Goal: Task Accomplishment & Management: Check status

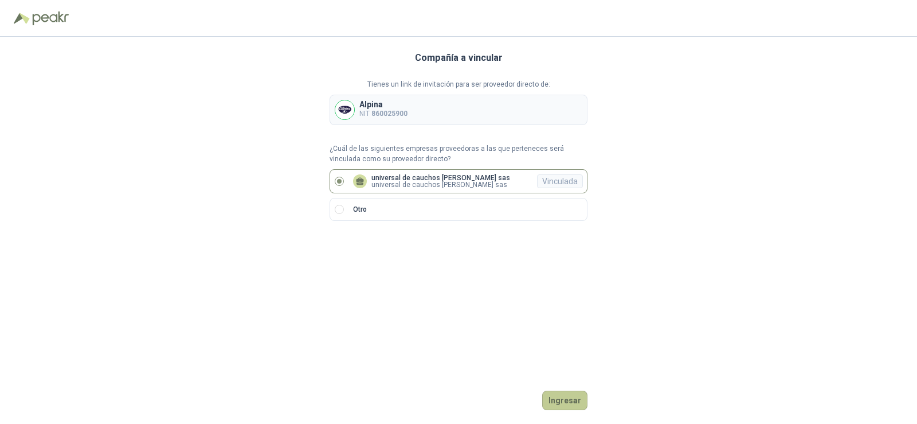
click at [585, 401] on button "Ingresar" at bounding box center [564, 399] width 45 height 19
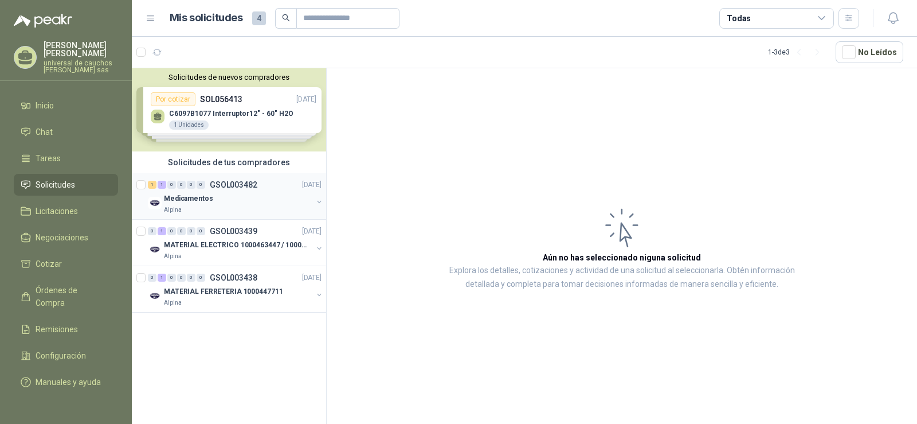
click at [217, 189] on div "1 1 0 0 0 0 GSOL003482 [DATE]" at bounding box center [236, 185] width 176 height 14
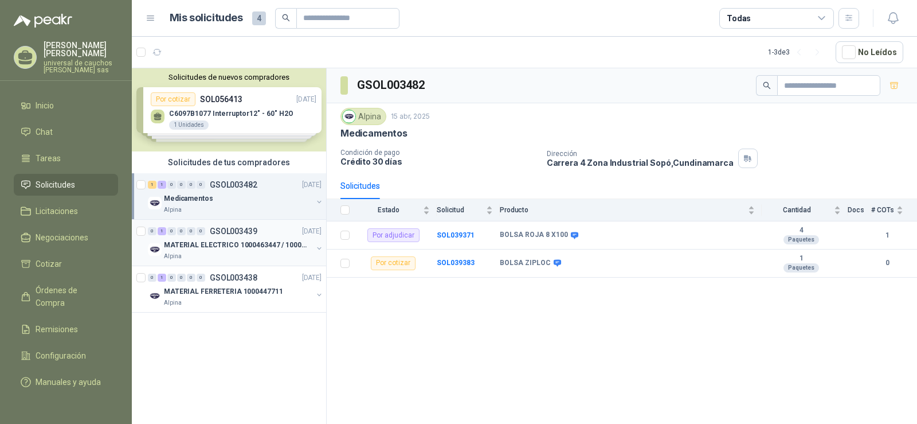
click at [265, 248] on p "MATERIAL ELECTRICO 1000463447 / 1000465800" at bounding box center [235, 245] width 143 height 11
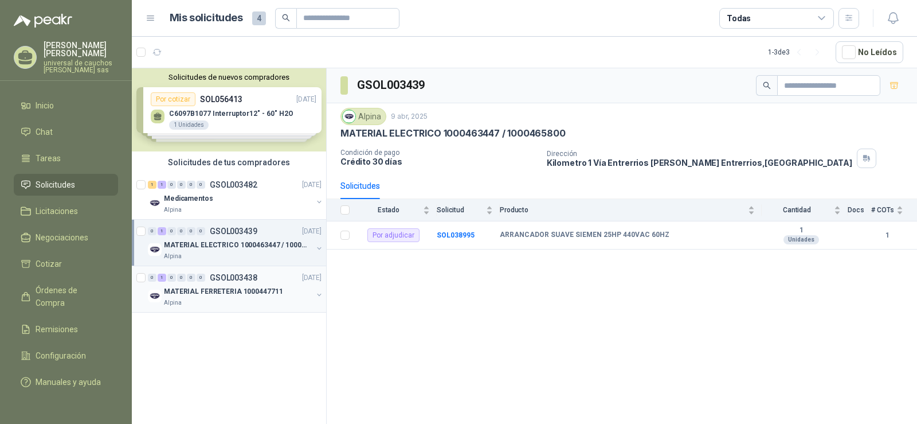
click at [214, 296] on p "MATERIAL FERRETERIA 1000447711" at bounding box center [223, 291] width 119 height 11
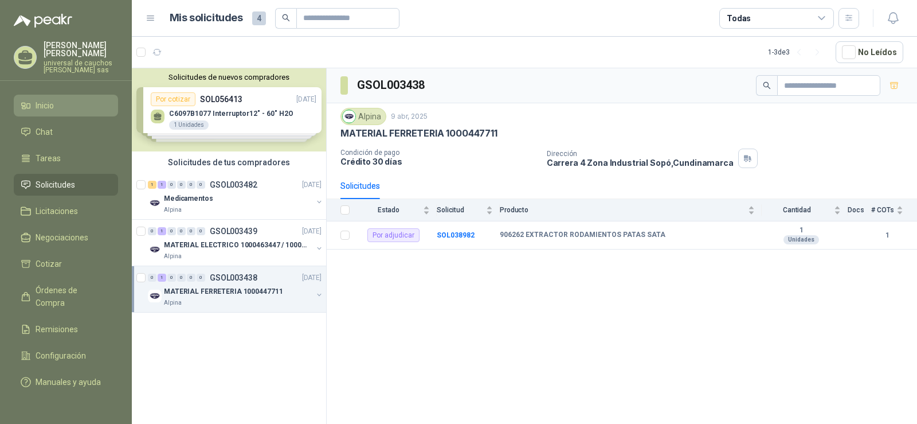
click at [51, 106] on span "Inicio" at bounding box center [45, 105] width 18 height 13
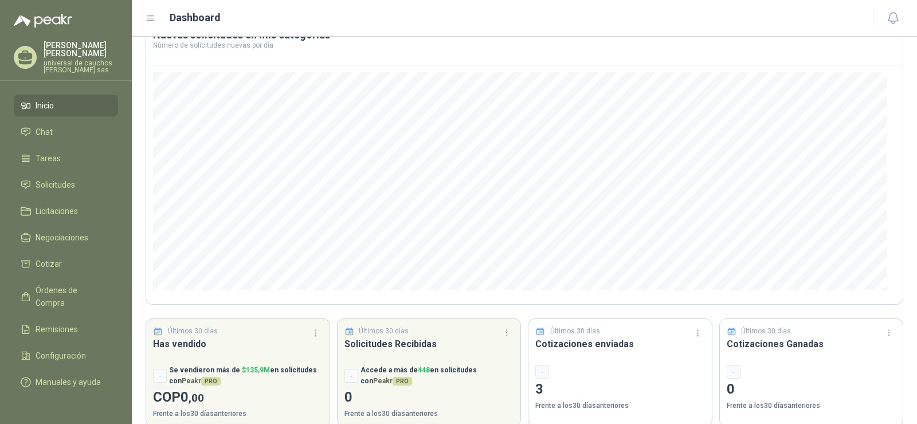
scroll to position [93, 0]
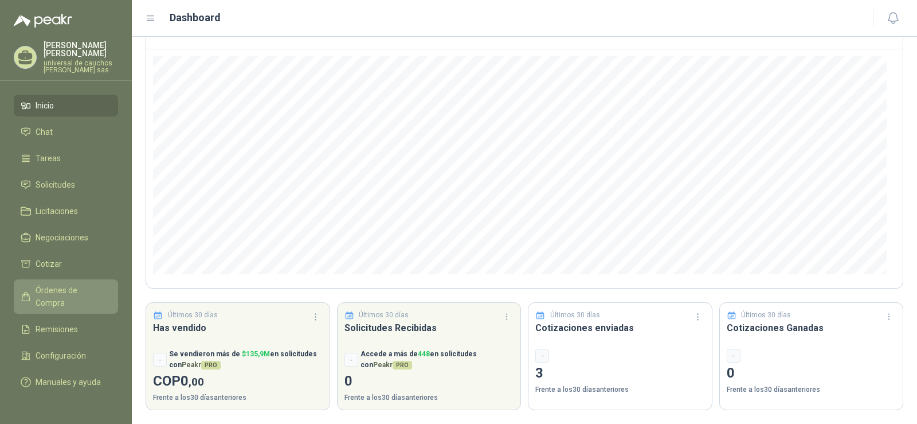
click at [73, 285] on span "Órdenes de Compra" at bounding box center [72, 296] width 72 height 25
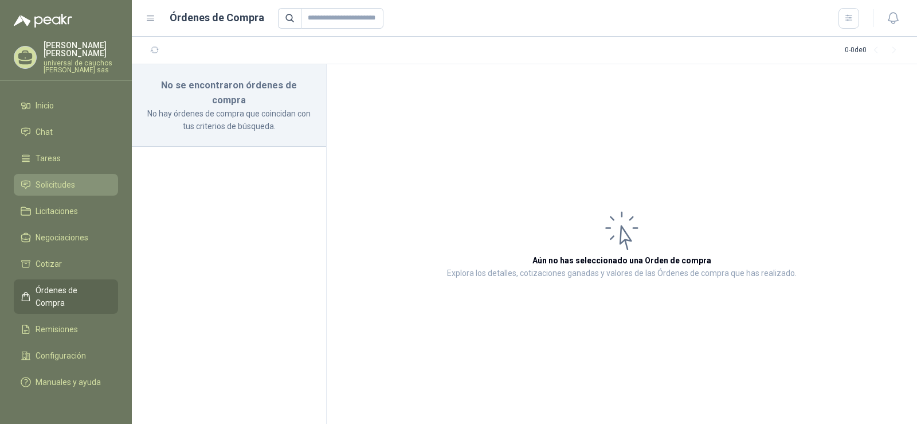
click at [64, 182] on span "Solicitudes" at bounding box center [56, 184] width 40 height 13
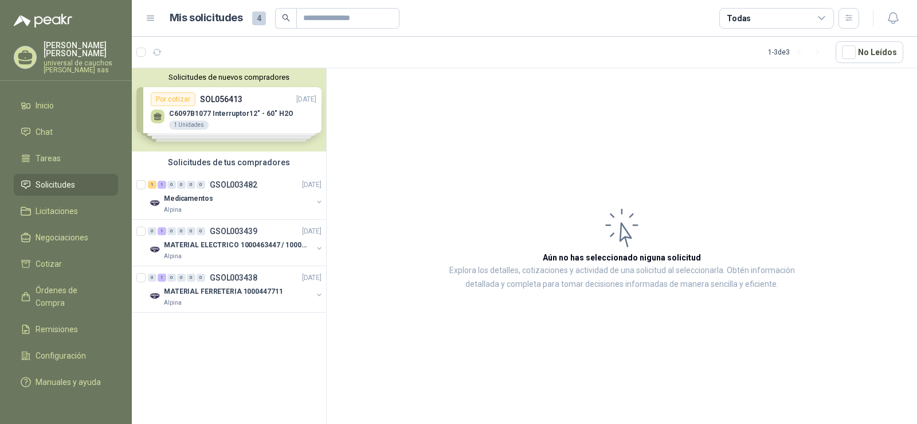
click at [223, 122] on div "Solicitudes de nuevos compradores Por cotizar SOL056413 [DATE] C6097B1077 Inter…" at bounding box center [229, 109] width 194 height 83
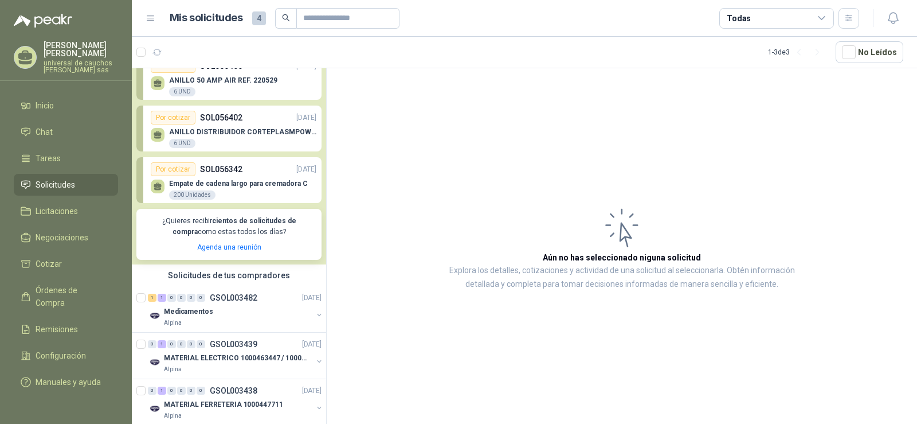
scroll to position [108, 0]
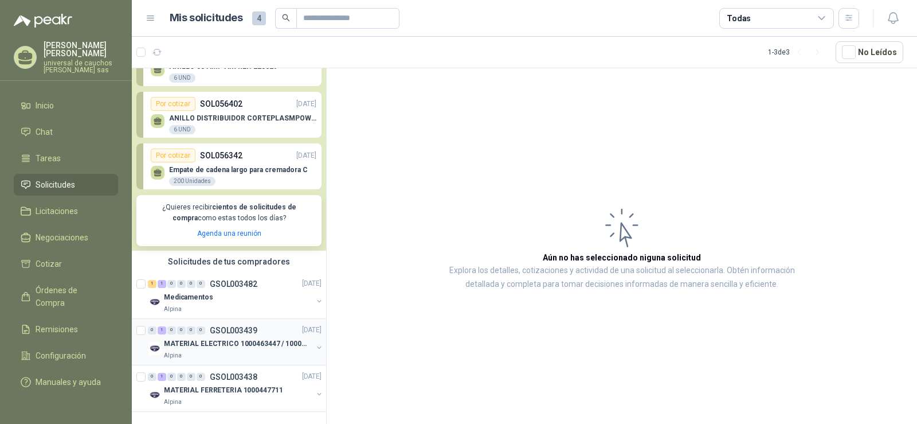
click at [220, 338] on p "MATERIAL ELECTRICO 1000463447 / 1000465800" at bounding box center [235, 343] width 143 height 11
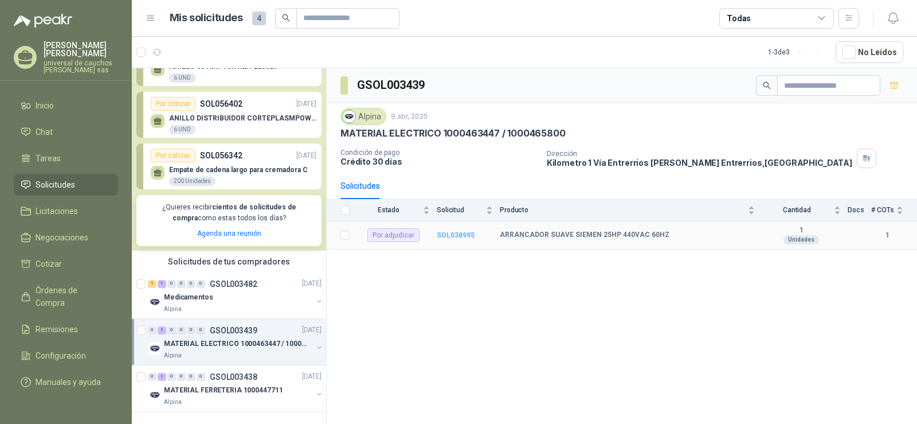
click at [460, 235] on b "SOL038995" at bounding box center [456, 235] width 38 height 8
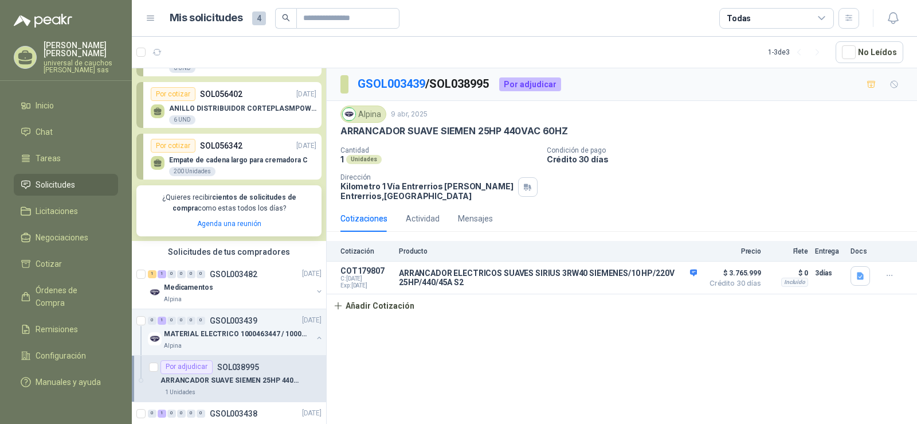
click at [249, 164] on p "Empate de cadena largo para cremadora C" at bounding box center [238, 160] width 139 height 8
